Goal: Information Seeking & Learning: Compare options

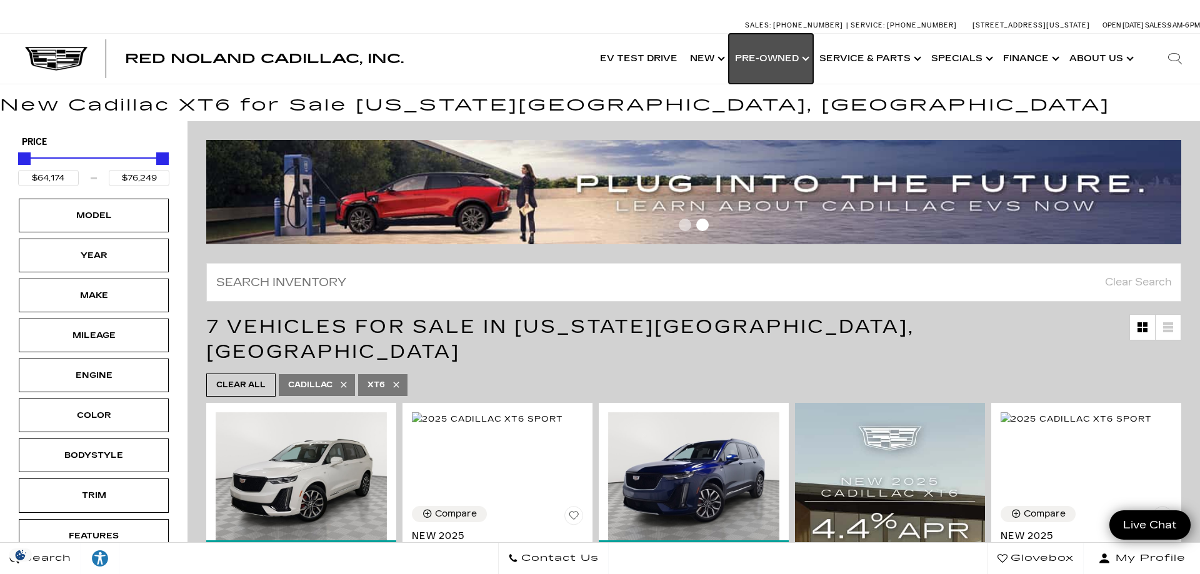
click at [810, 59] on link "Show Pre-Owned" at bounding box center [771, 59] width 84 height 50
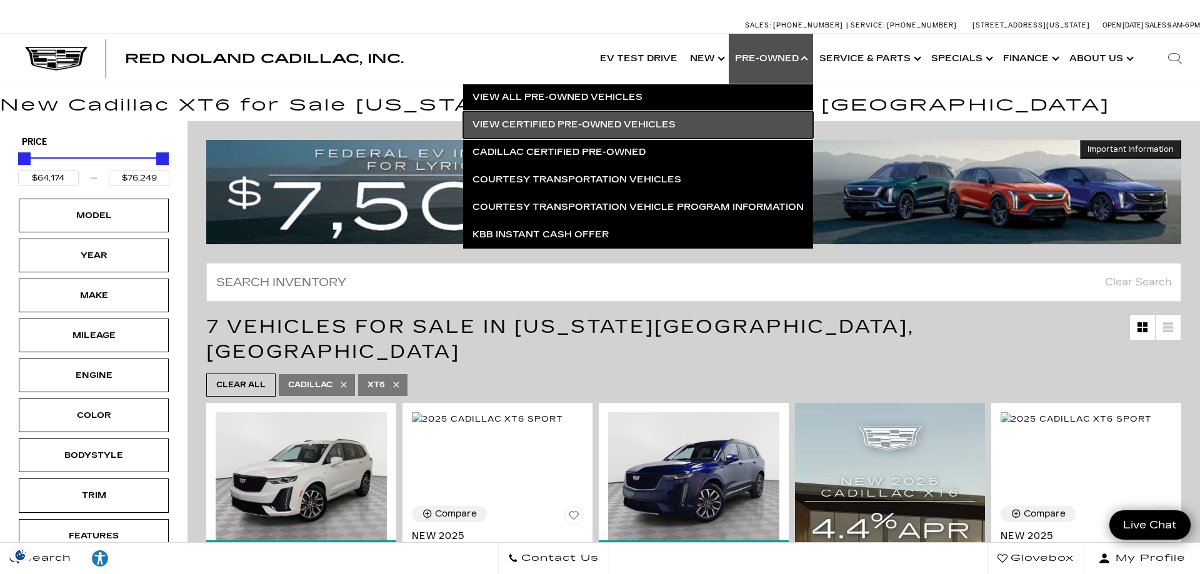
click at [653, 123] on link "View Certified Pre-Owned Vehicles" at bounding box center [638, 125] width 350 height 28
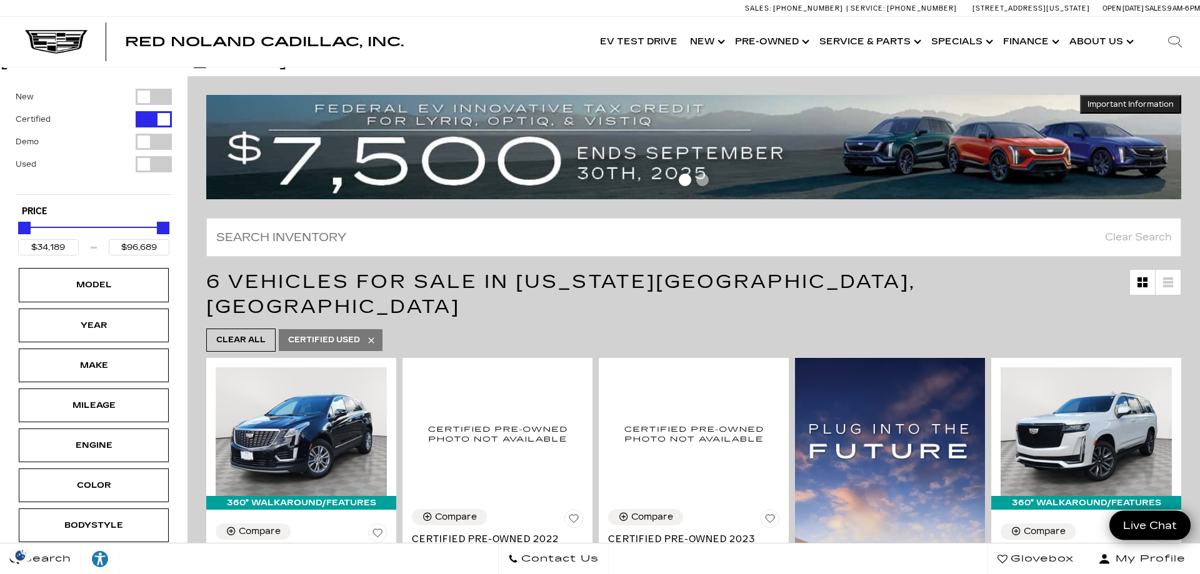
scroll to position [64, 0]
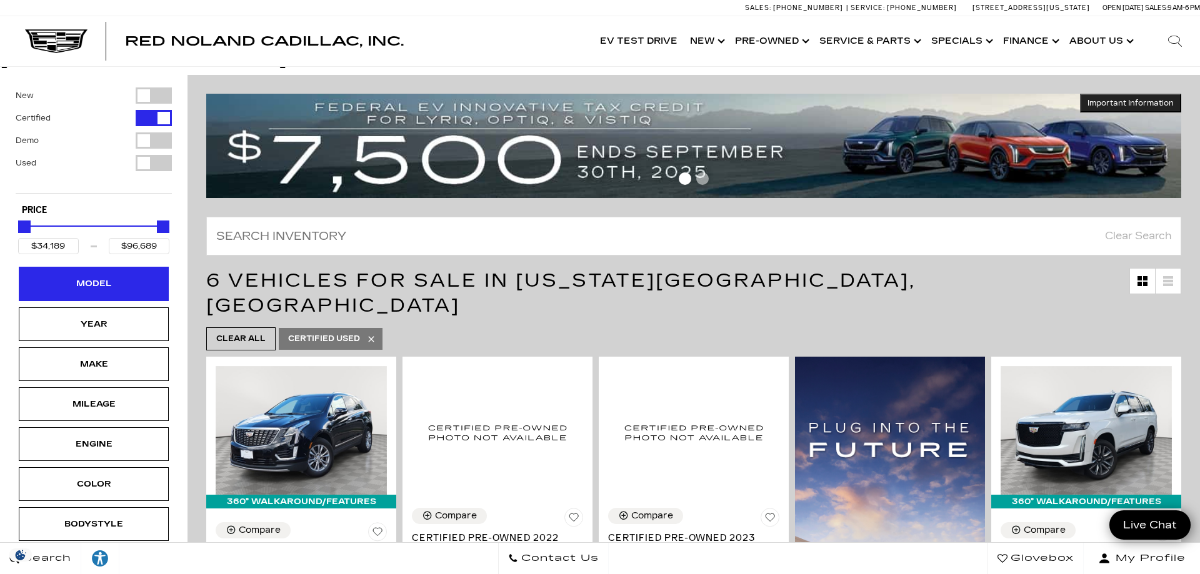
click at [59, 274] on div "Model" at bounding box center [94, 284] width 150 height 34
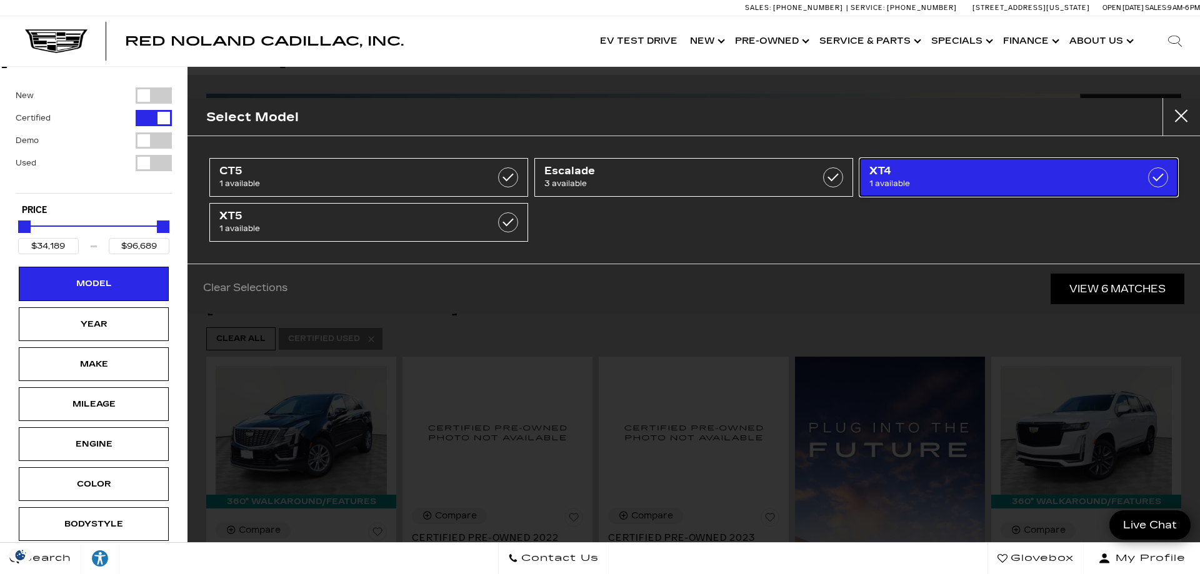
click at [929, 177] on span "XT4" at bounding box center [997, 171] width 254 height 13
type input "$35,689"
checkbox input "true"
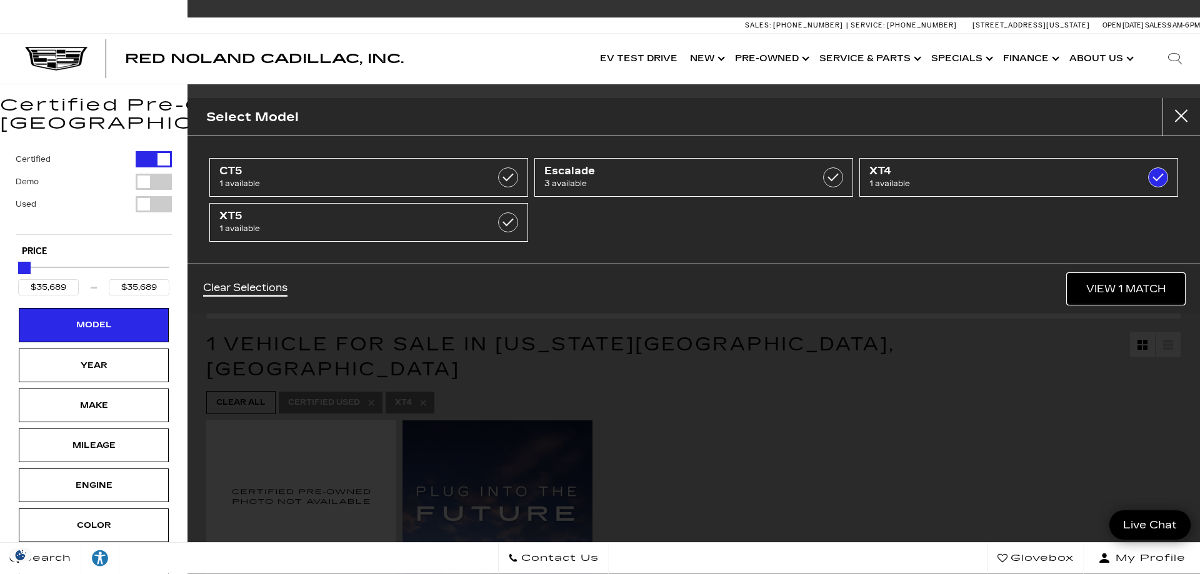
click at [1113, 290] on link "View 1 Match" at bounding box center [1126, 289] width 117 height 31
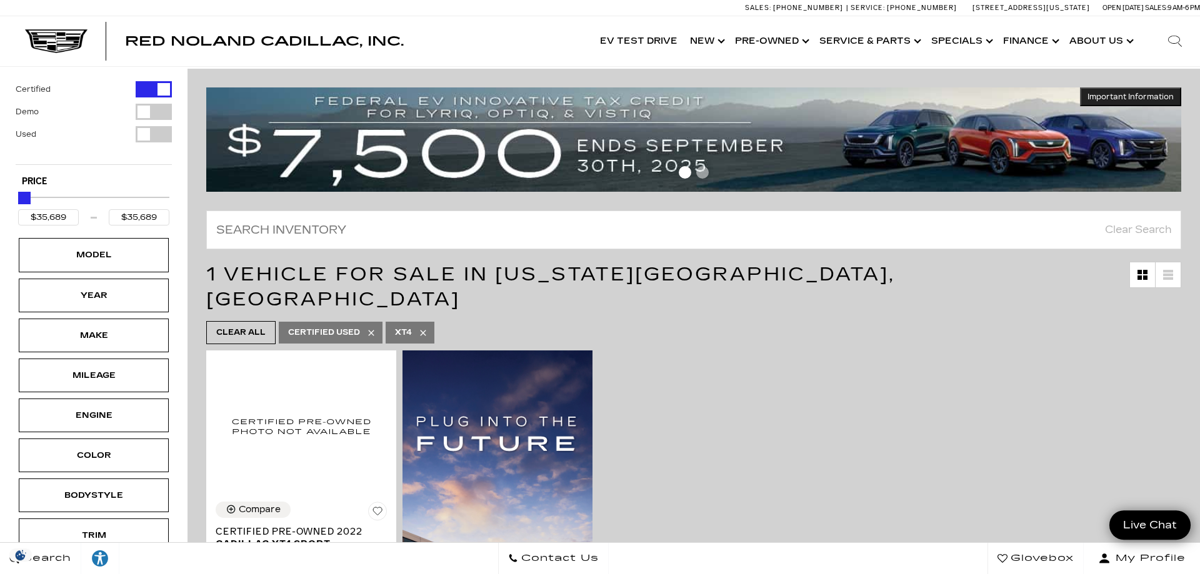
scroll to position [64, 0]
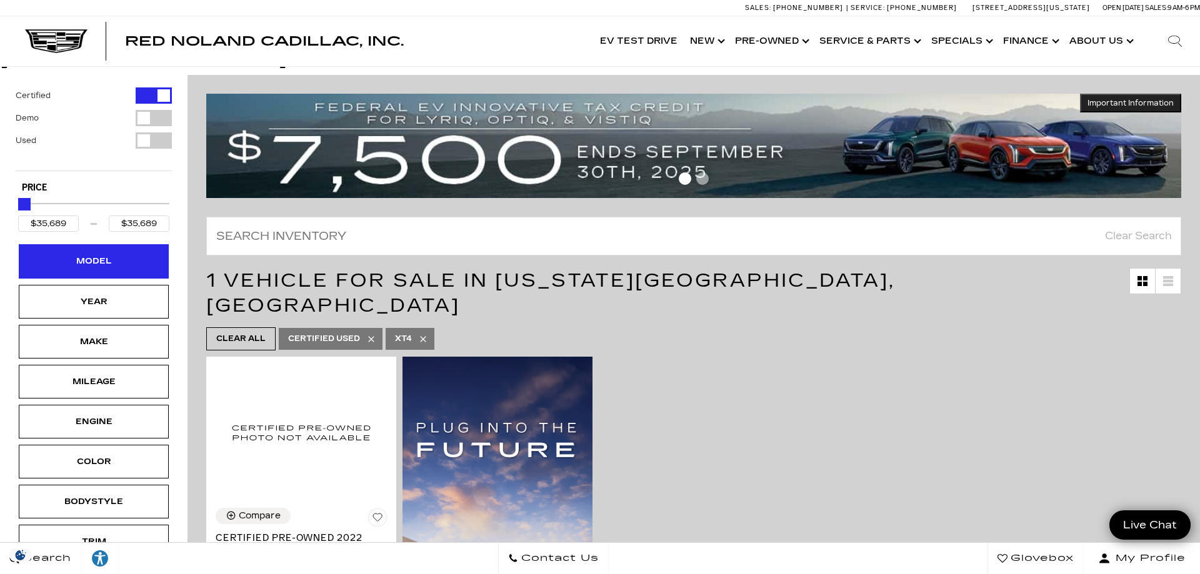
click at [117, 254] on div "Model" at bounding box center [94, 261] width 63 height 14
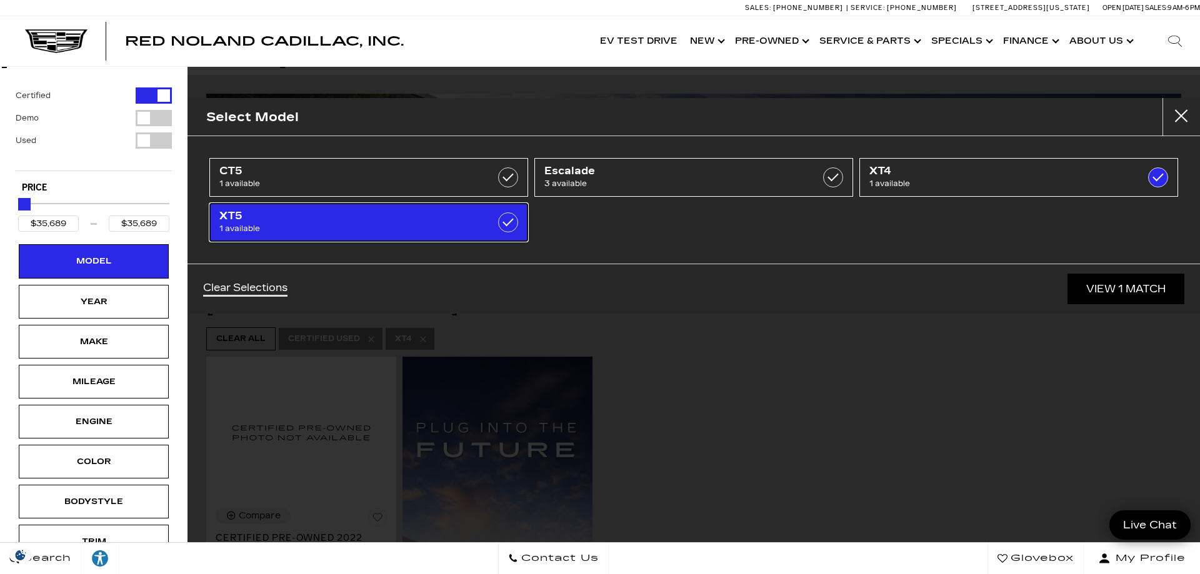
click at [365, 224] on span "1 available" at bounding box center [346, 229] width 254 height 13
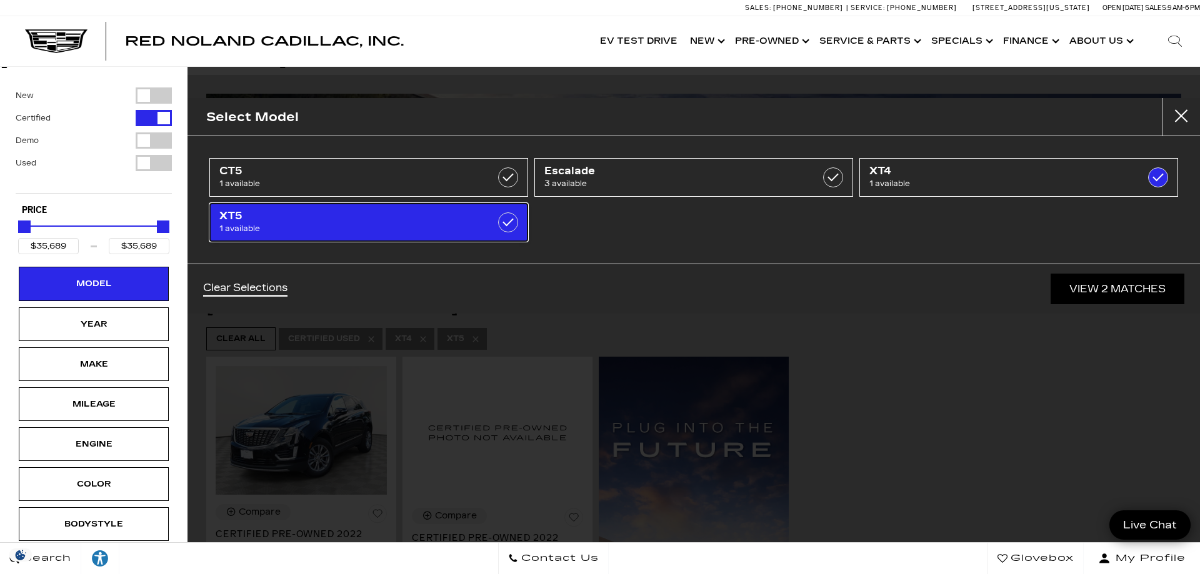
type input "$34,189"
checkbox input "true"
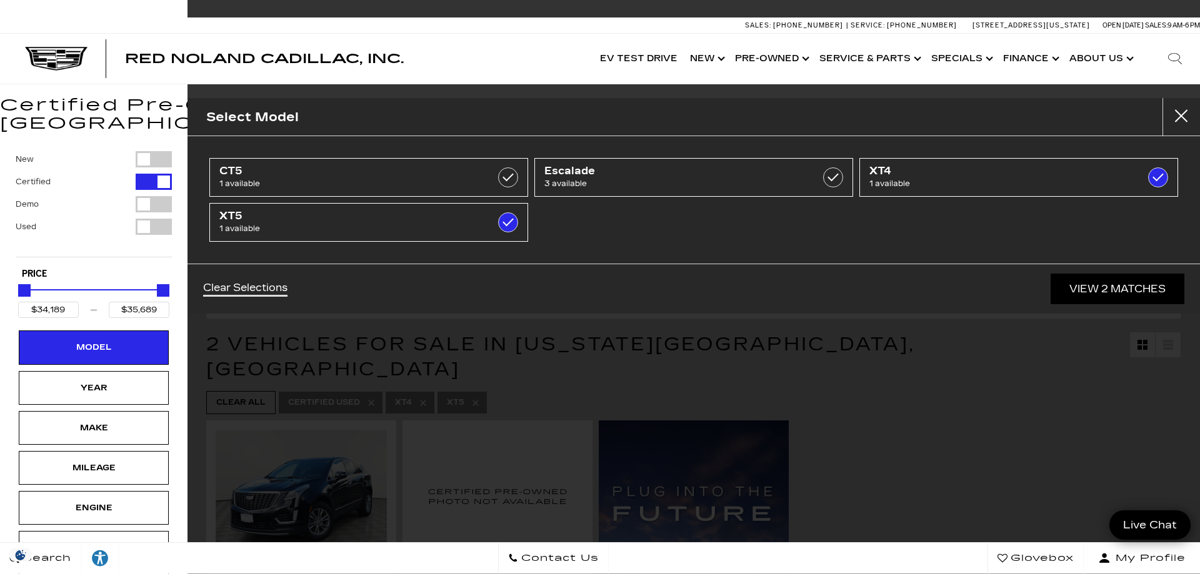
click at [1037, 401] on div "Select Model CT5 1 available Escalade 3 available XT4 1 available XT5 1 availab…" at bounding box center [694, 287] width 1013 height 574
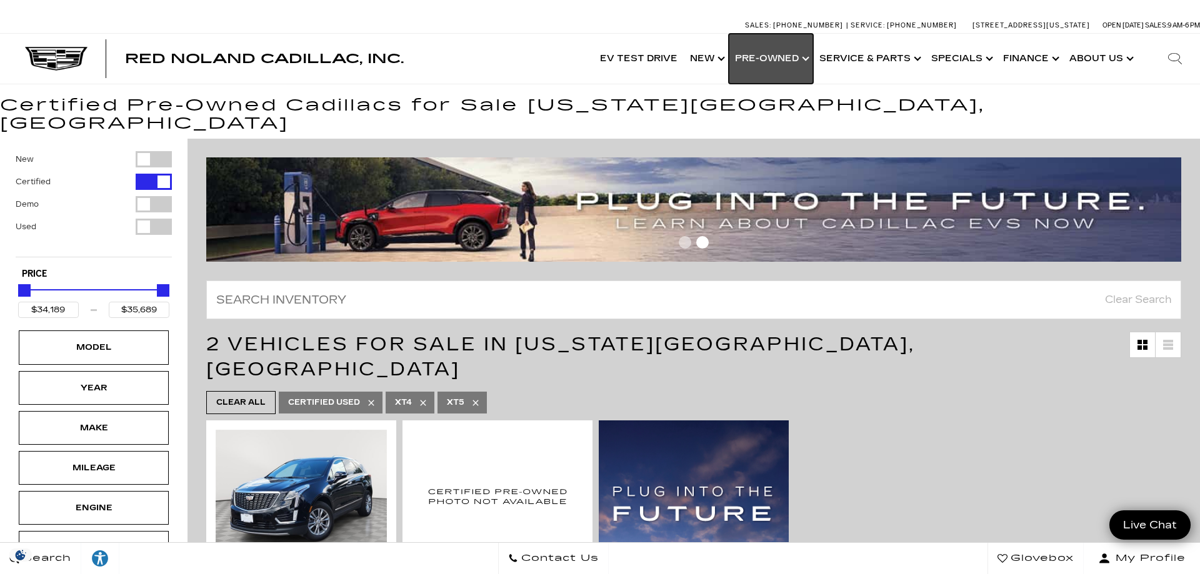
click at [787, 60] on link "Show Pre-Owned" at bounding box center [771, 59] width 84 height 50
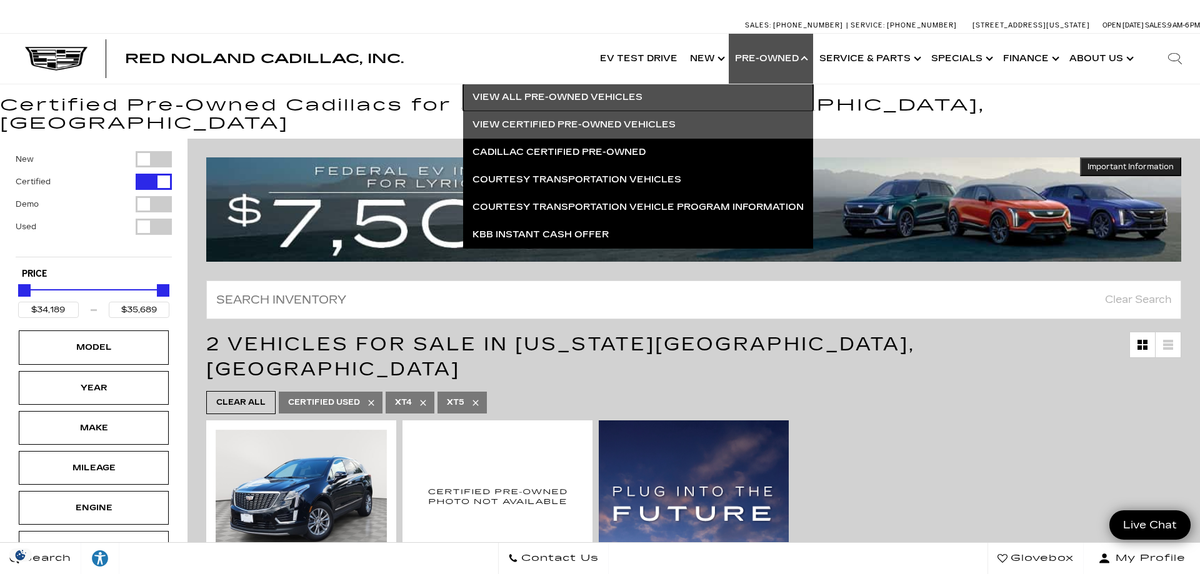
click at [635, 95] on link "View All Pre-Owned Vehicles" at bounding box center [638, 98] width 350 height 28
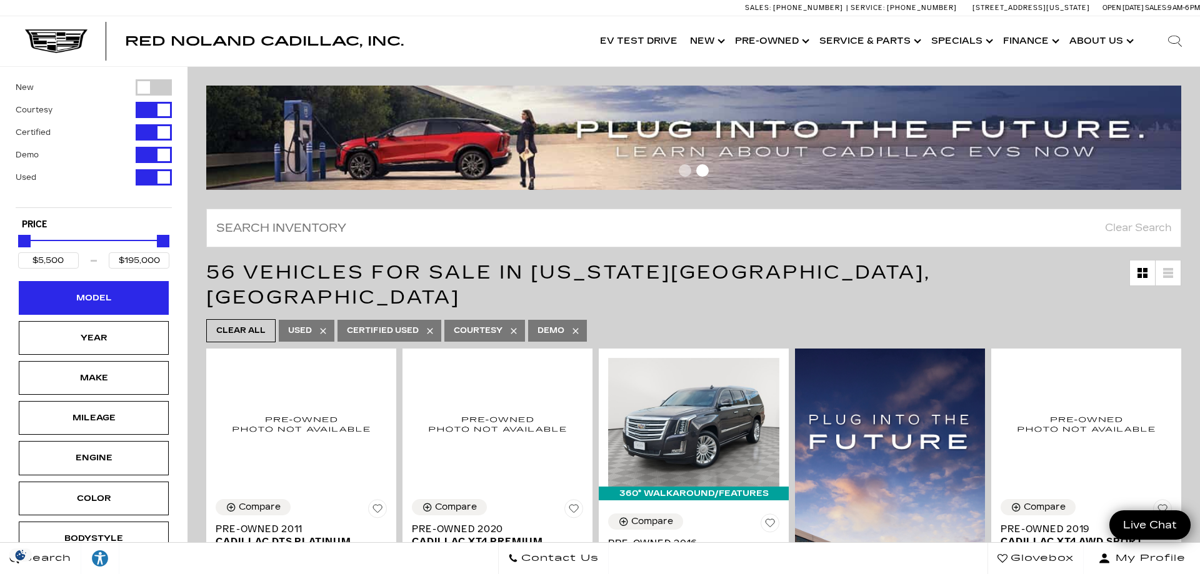
click at [92, 298] on div "Model" at bounding box center [94, 298] width 63 height 14
